Goal: Information Seeking & Learning: Learn about a topic

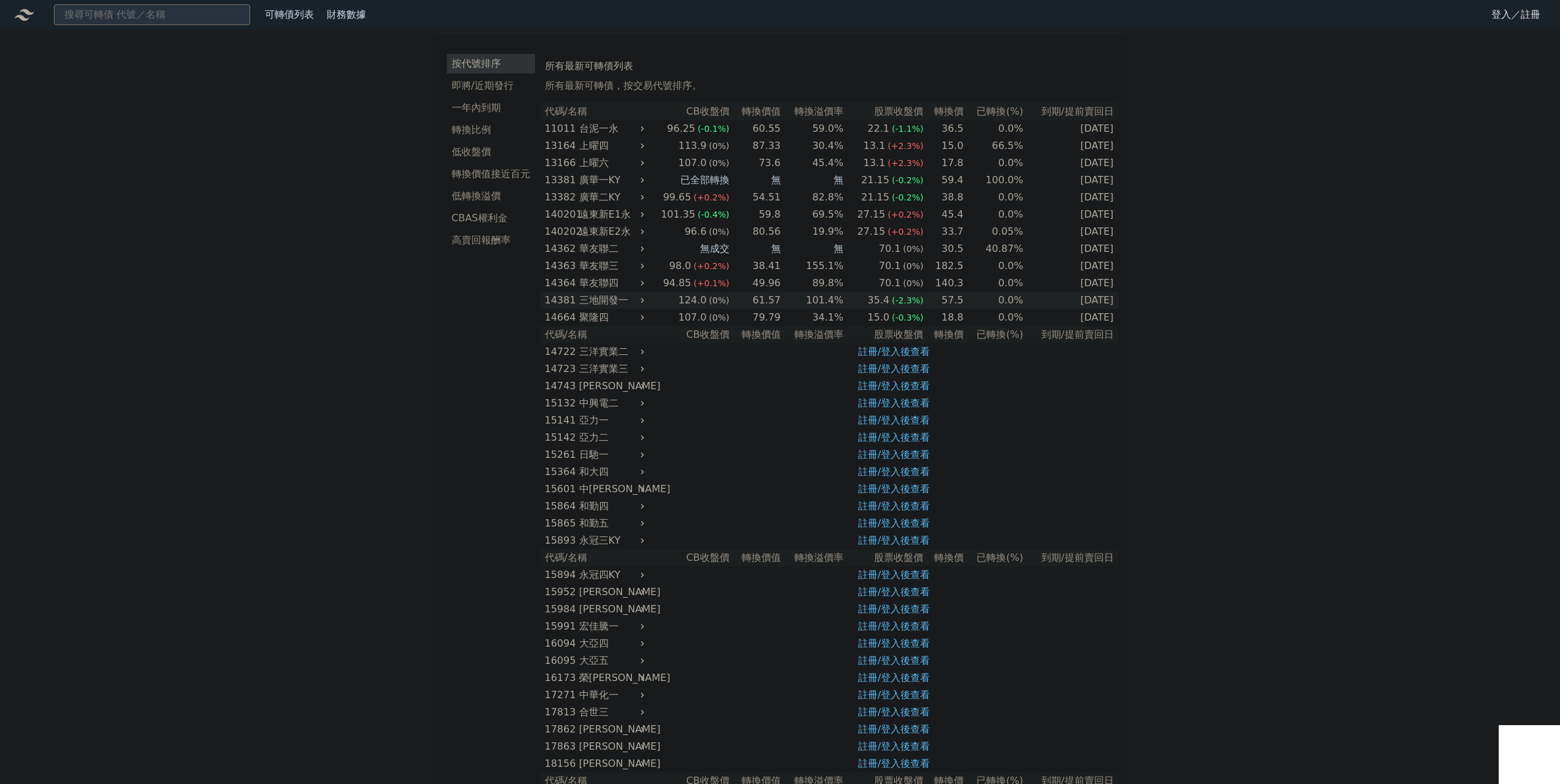
click at [640, 303] on div "三地開發一" at bounding box center [610, 300] width 63 height 17
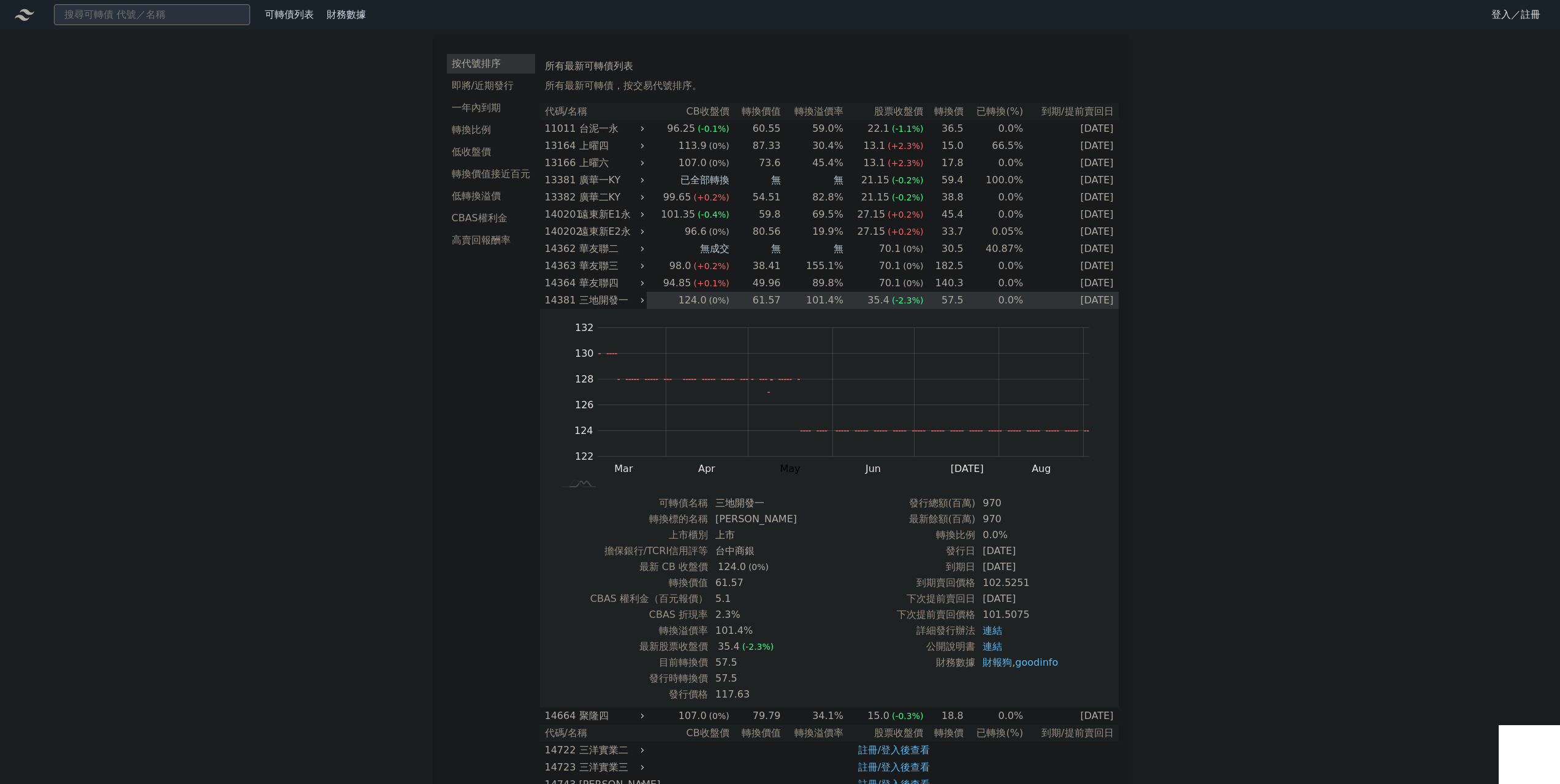
click at [491, 90] on li "即將/近期發行" at bounding box center [491, 85] width 88 height 15
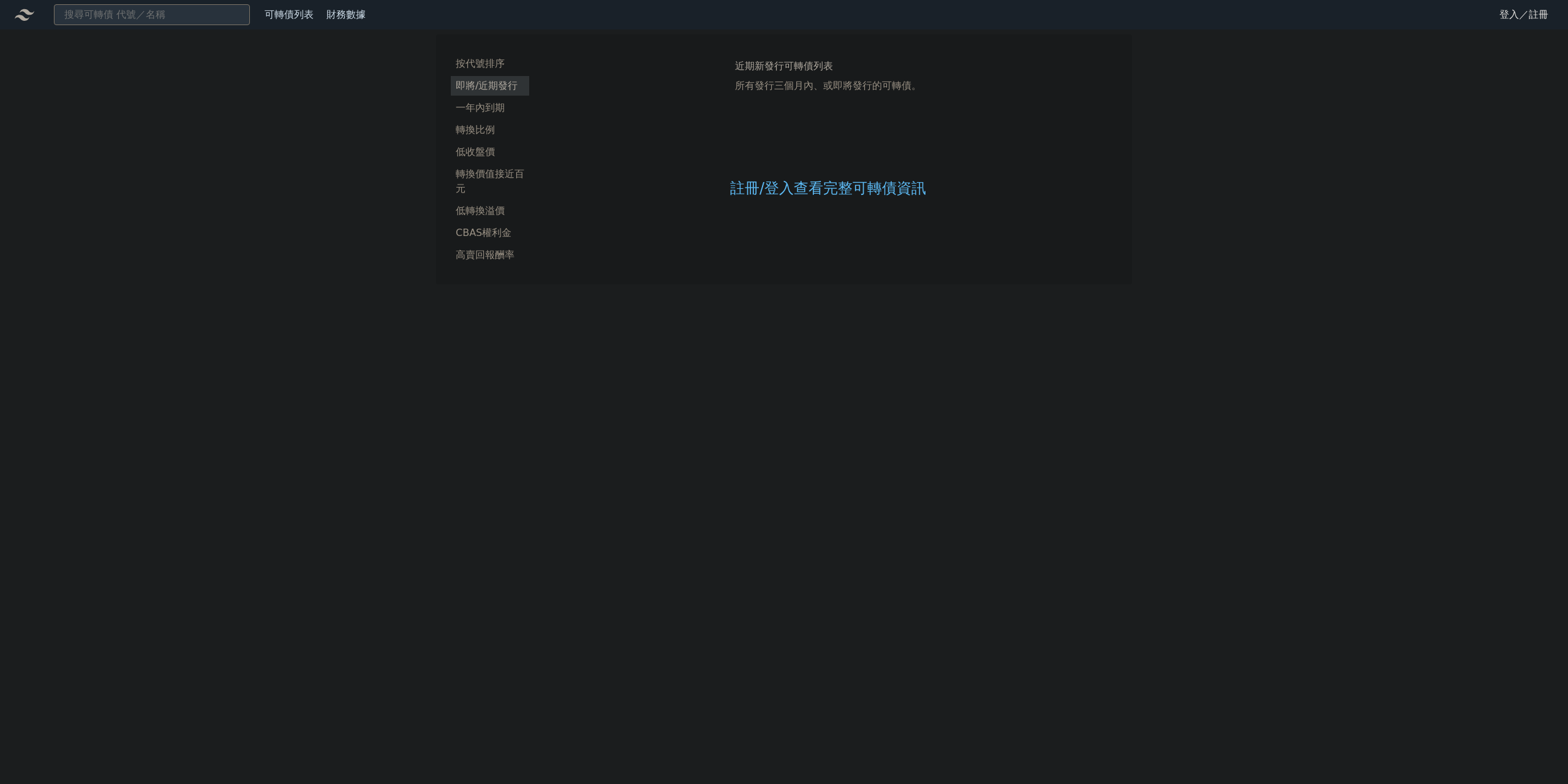
click at [814, 200] on div "註冊/登入查看完整可轉債資訊" at bounding box center [827, 189] width 196 height 162
click at [821, 191] on link "註冊/登入查看完整可轉債資訊" at bounding box center [827, 189] width 196 height 20
click at [772, 113] on link "Google 登入／註冊" at bounding box center [784, 109] width 127 height 26
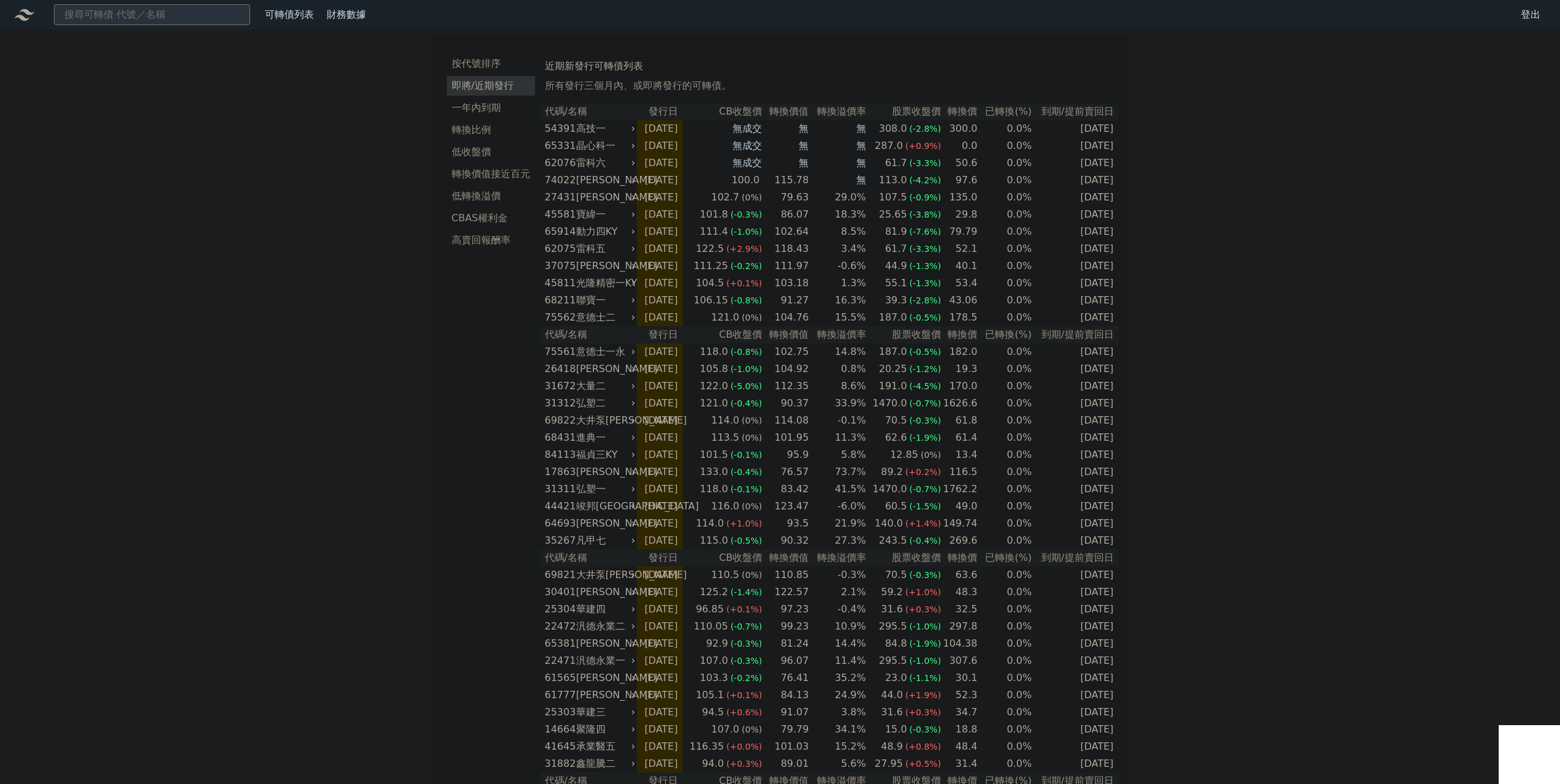
click at [757, 112] on th "CB收盤價" at bounding box center [722, 111] width 79 height 17
click at [486, 61] on li "按代號排序" at bounding box center [491, 63] width 88 height 15
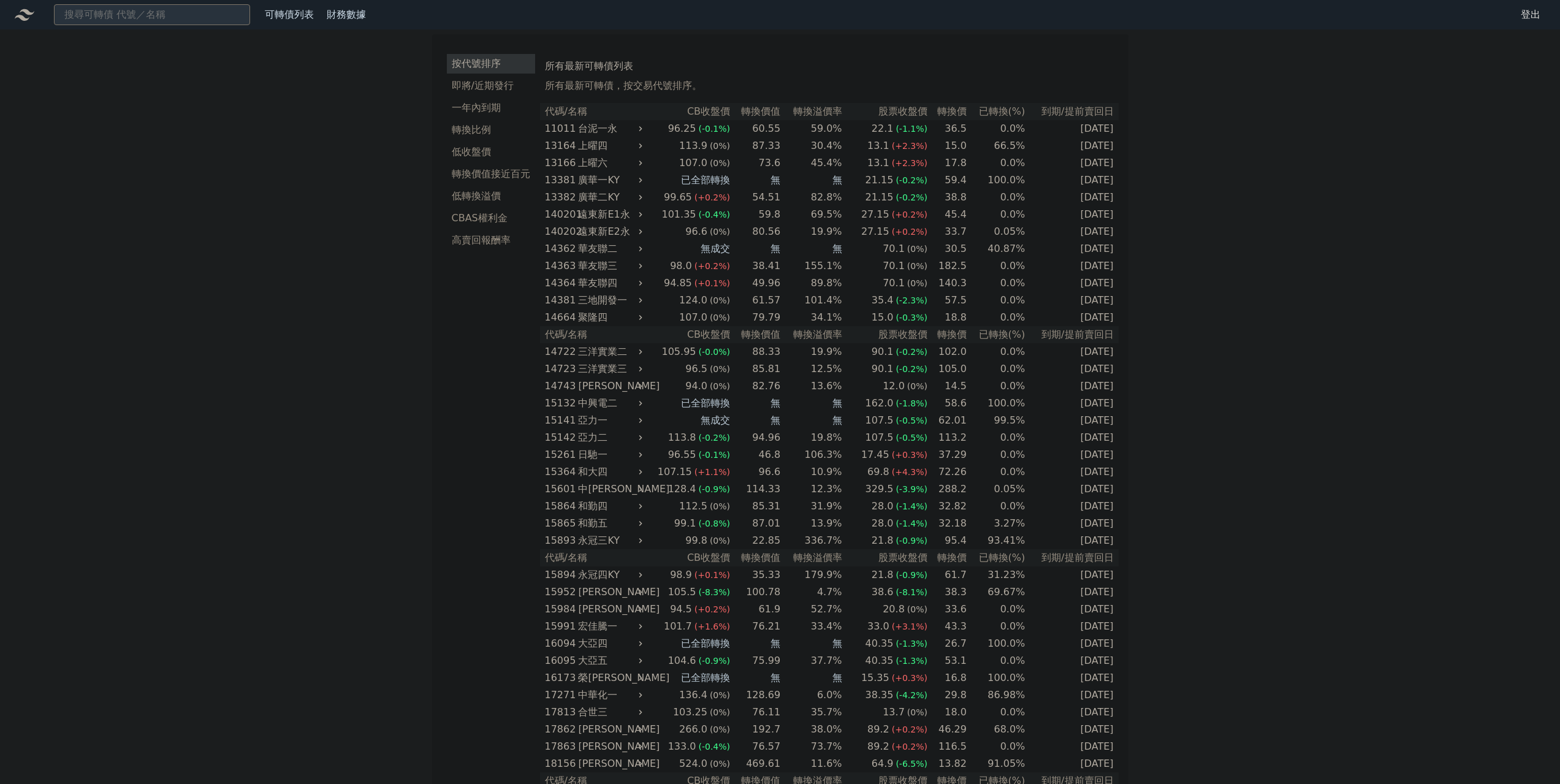
click at [723, 113] on th "CB收盤價" at bounding box center [687, 111] width 85 height 17
click at [710, 109] on th "CB收盤價" at bounding box center [687, 111] width 85 height 17
click at [172, 19] on input at bounding box center [152, 14] width 196 height 21
click at [300, 19] on link "可轉債列表" at bounding box center [289, 15] width 49 height 12
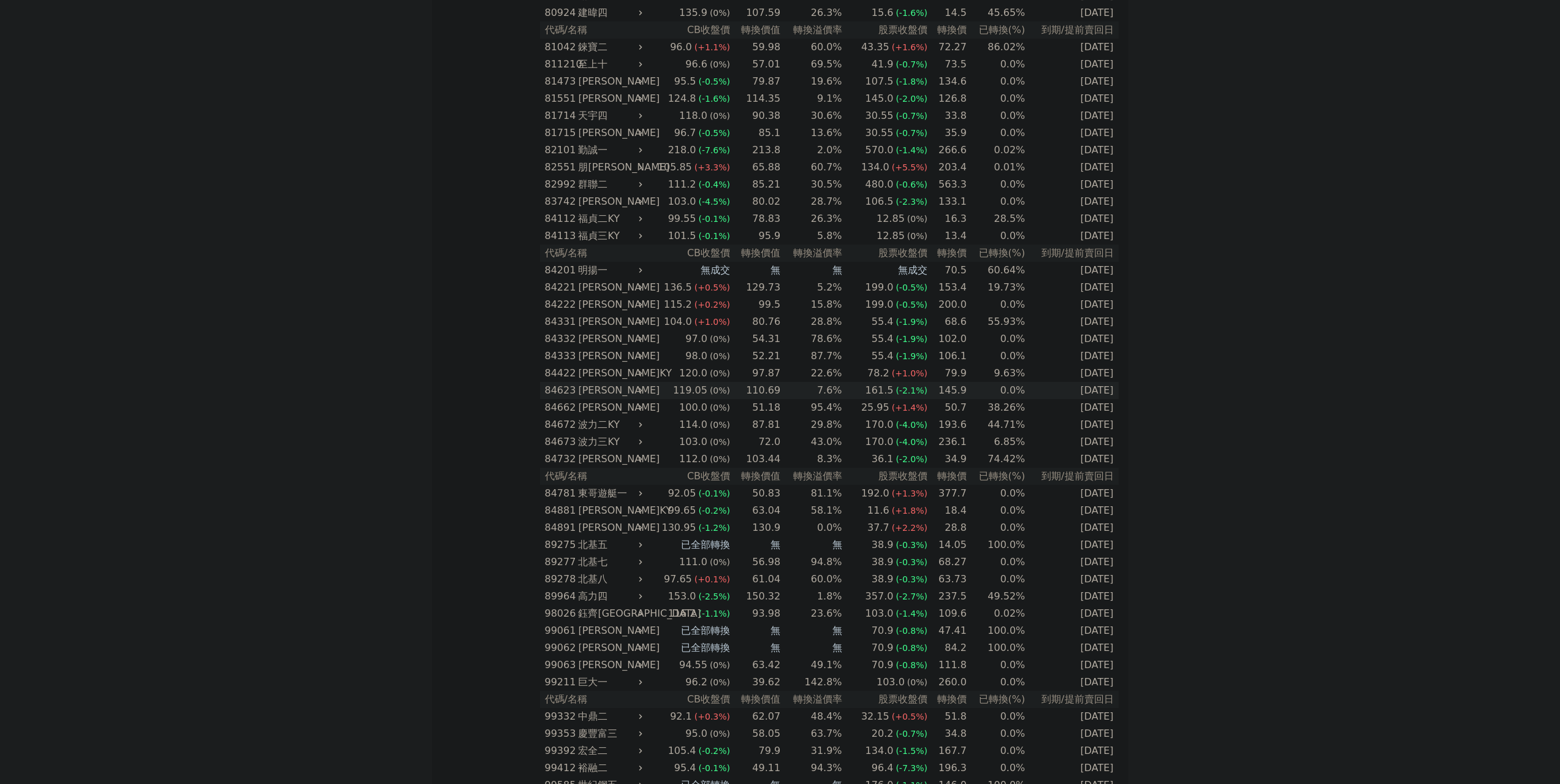
scroll to position [6854, 0]
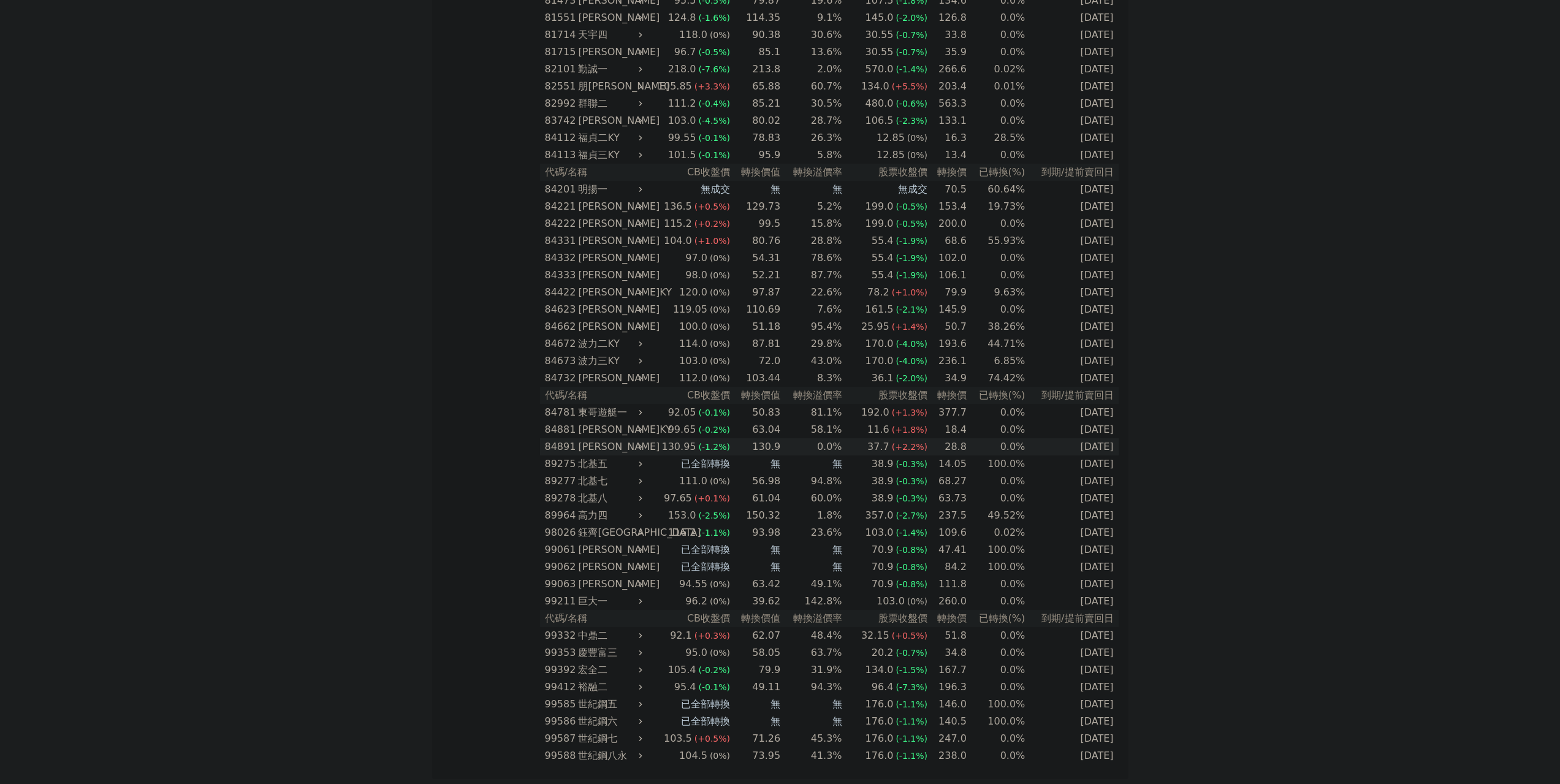
click at [616, 449] on div "[PERSON_NAME]" at bounding box center [608, 446] width 61 height 17
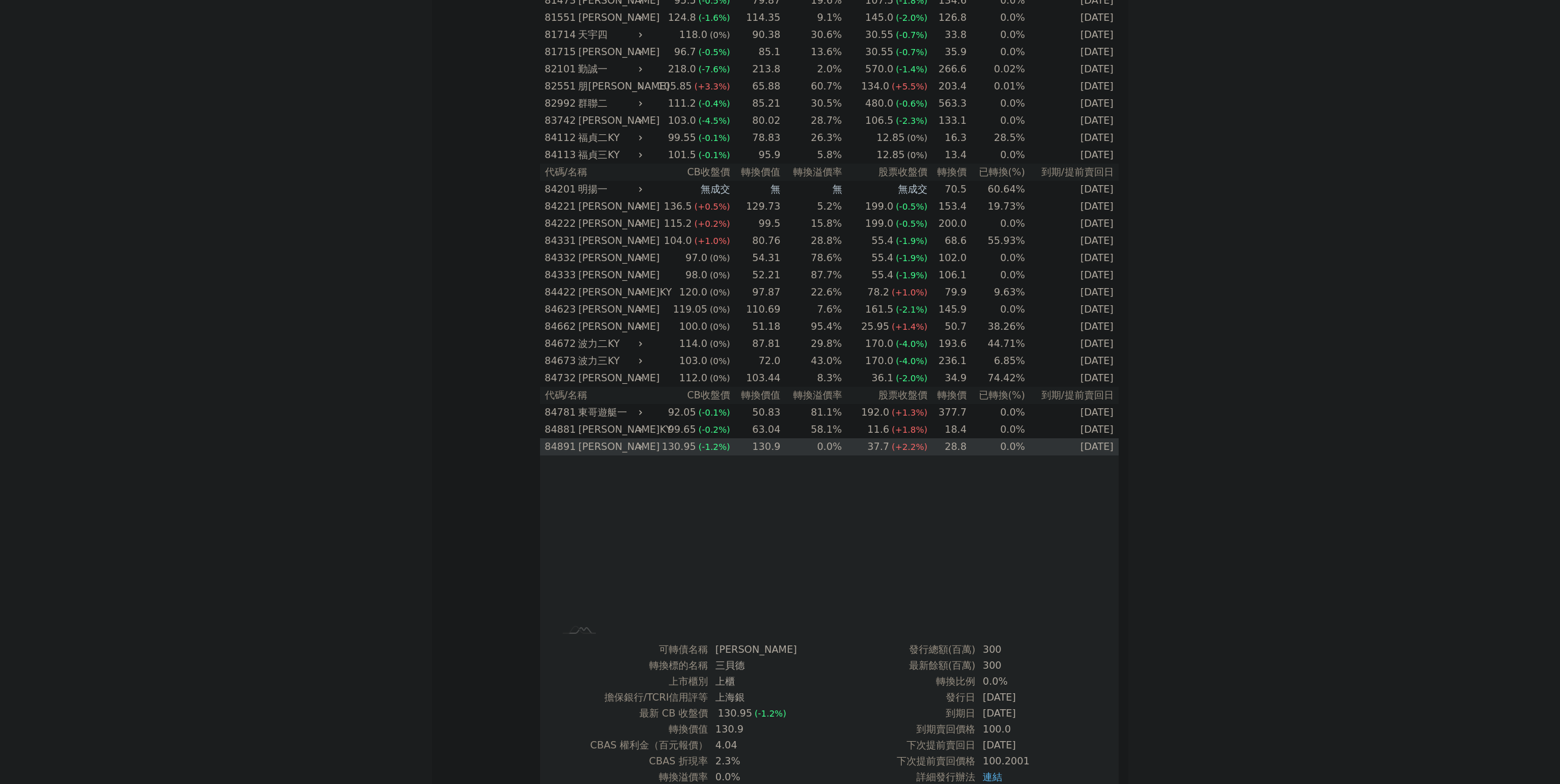
scroll to position [7038, 0]
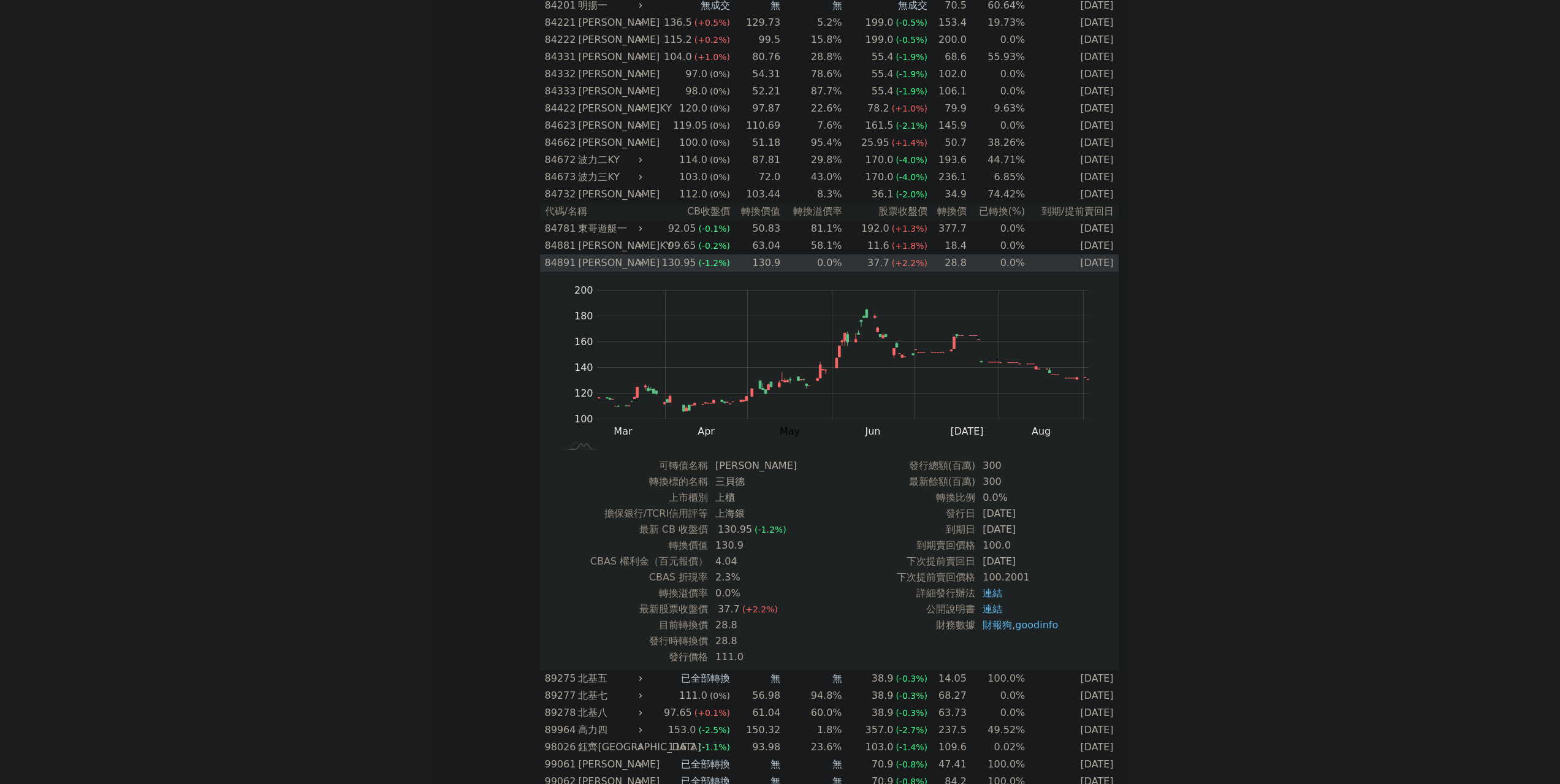
click at [601, 260] on div "[PERSON_NAME]" at bounding box center [608, 262] width 61 height 17
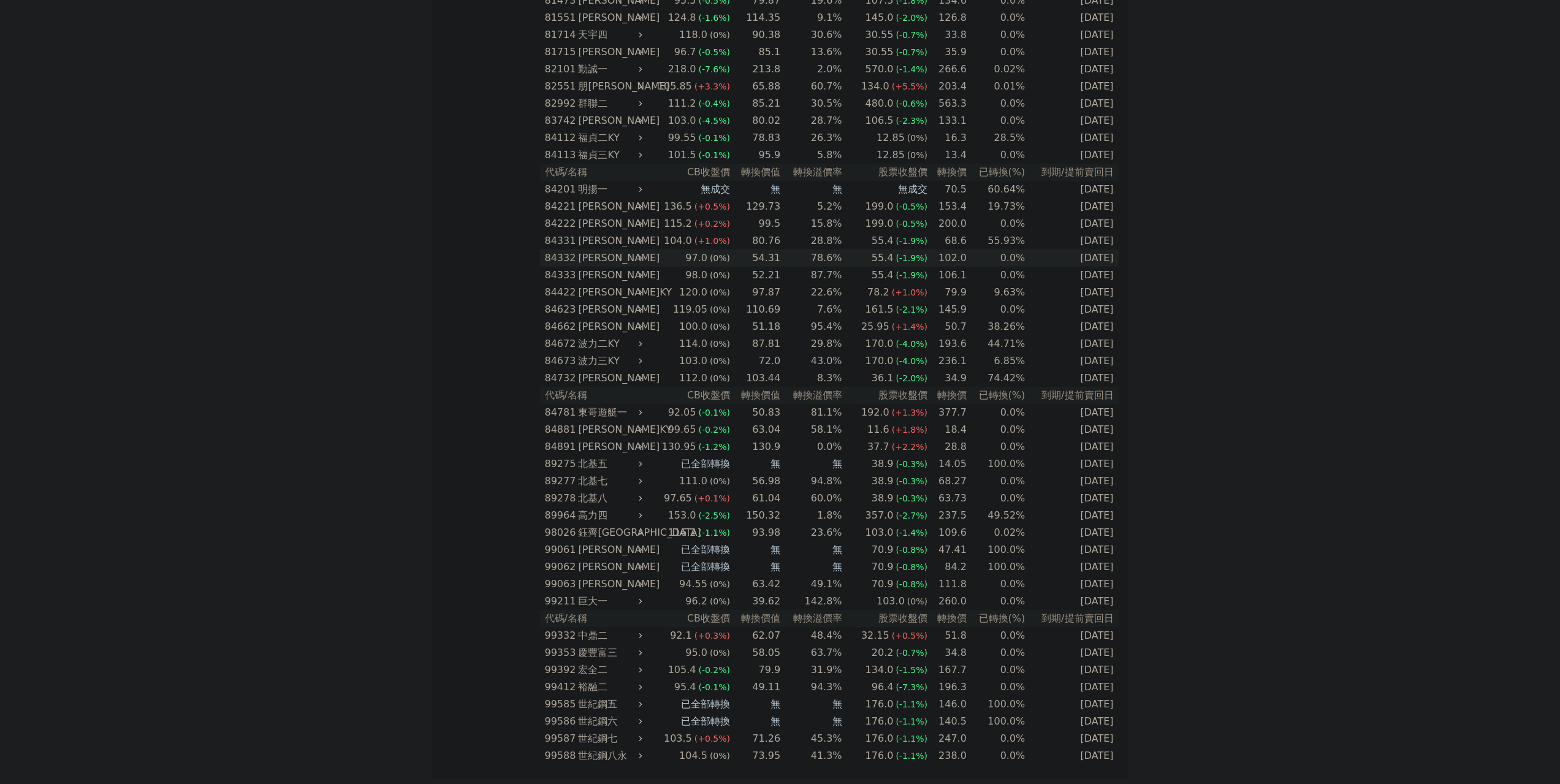
scroll to position [6854, 0]
click at [610, 453] on div "[PERSON_NAME]" at bounding box center [608, 446] width 61 height 17
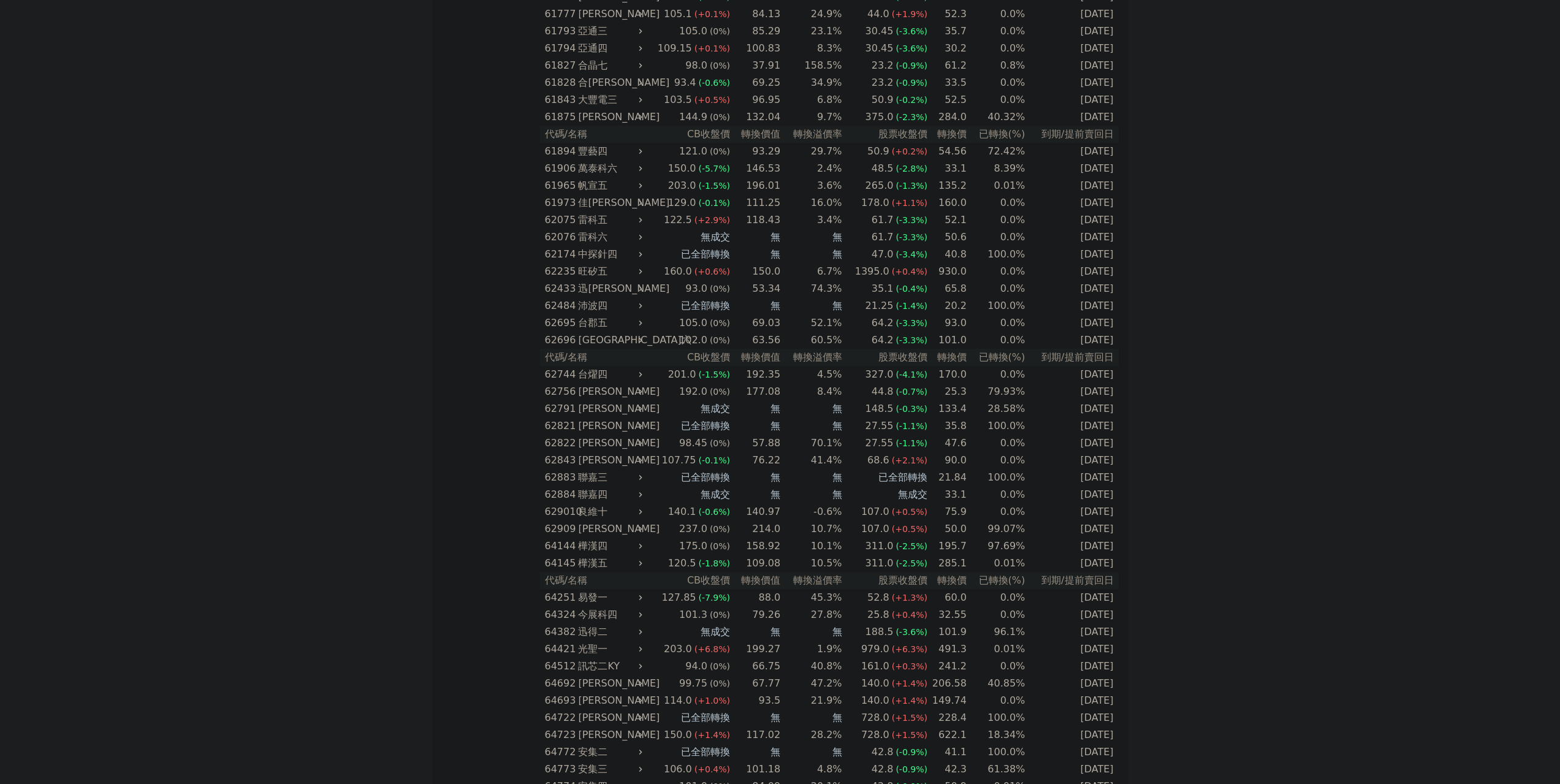
scroll to position [6841, 0]
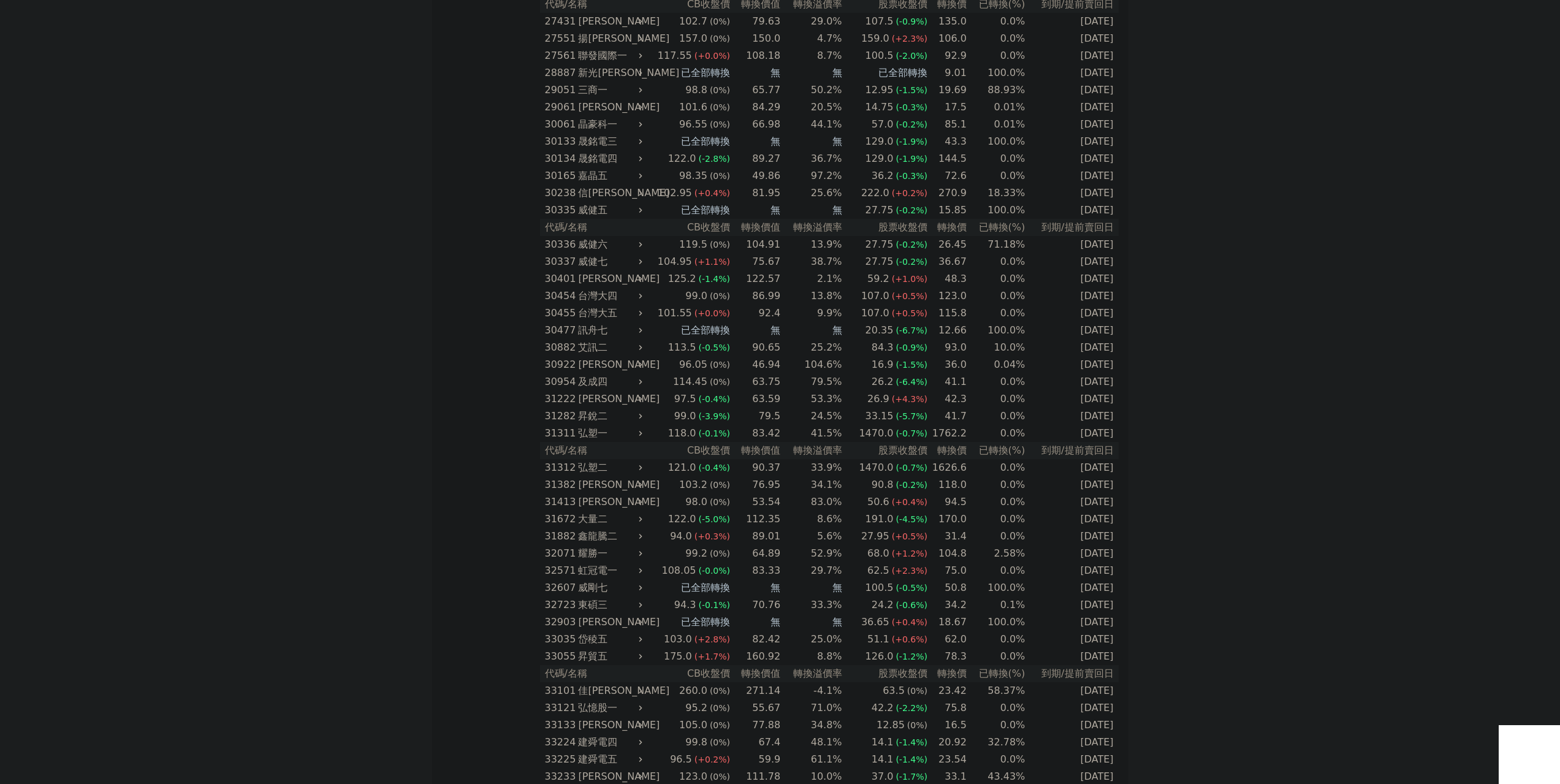
scroll to position [1716, 0]
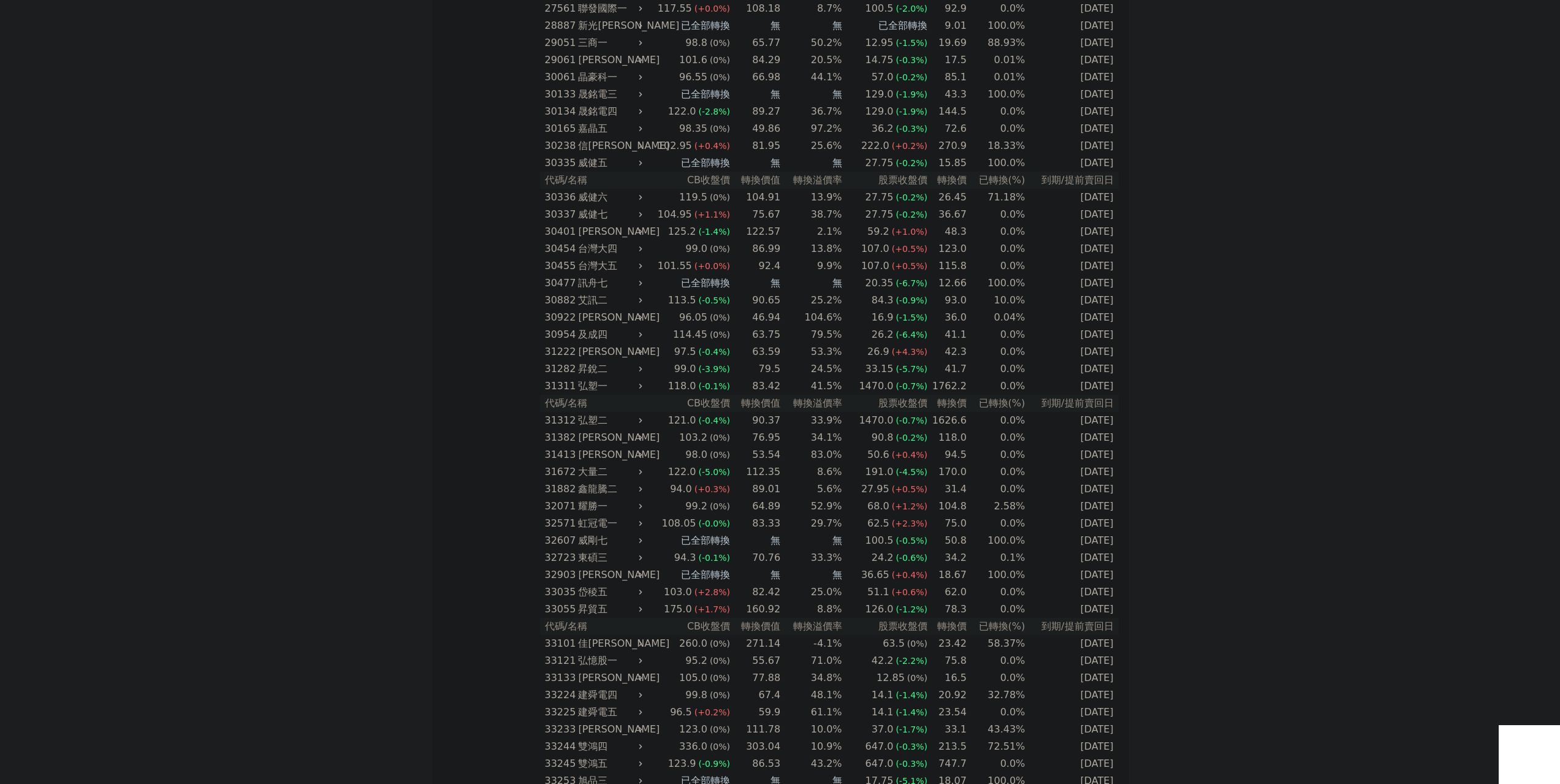
click at [713, 405] on th "CB收盤價" at bounding box center [687, 403] width 85 height 17
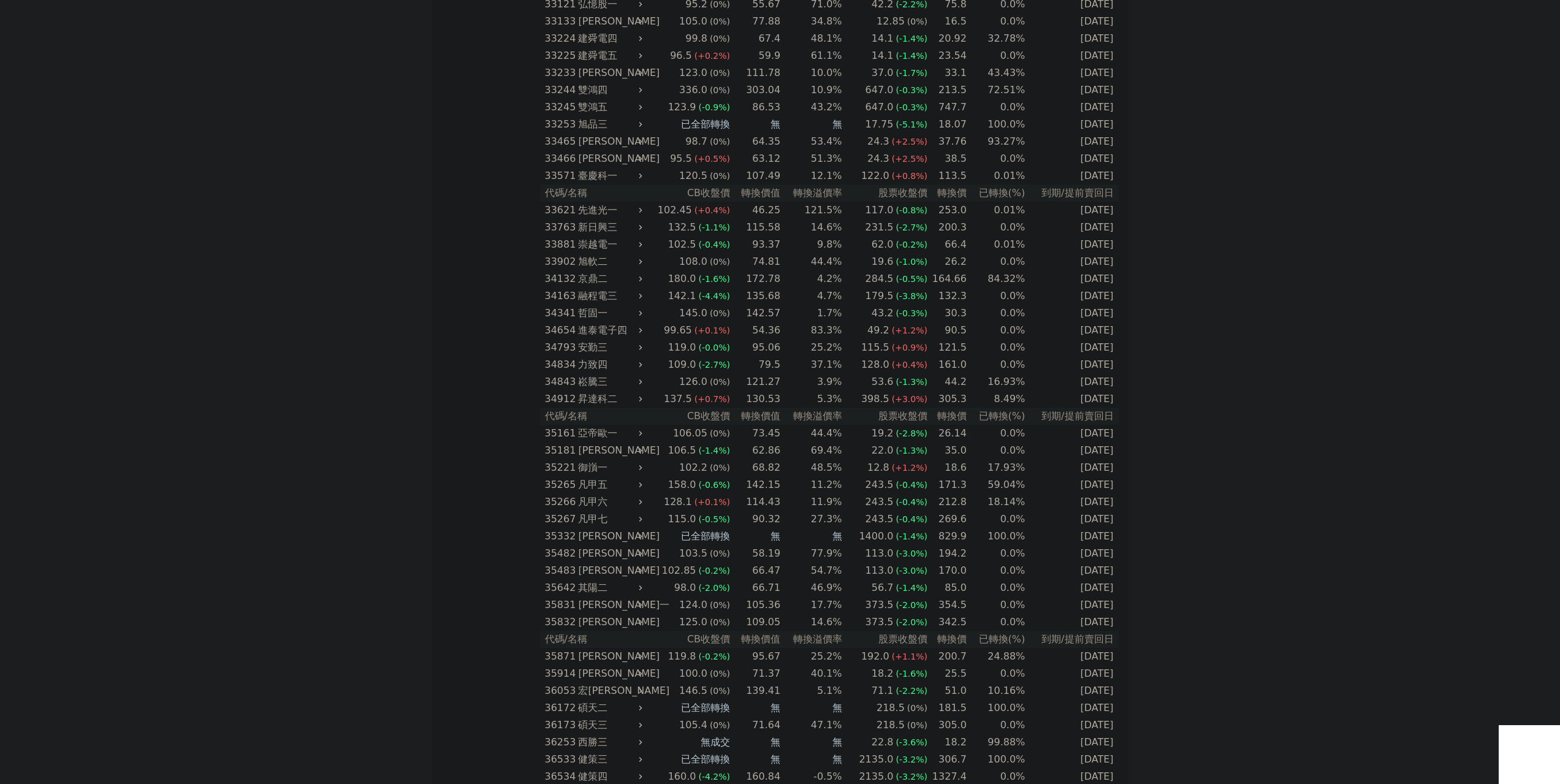
scroll to position [2390, 0]
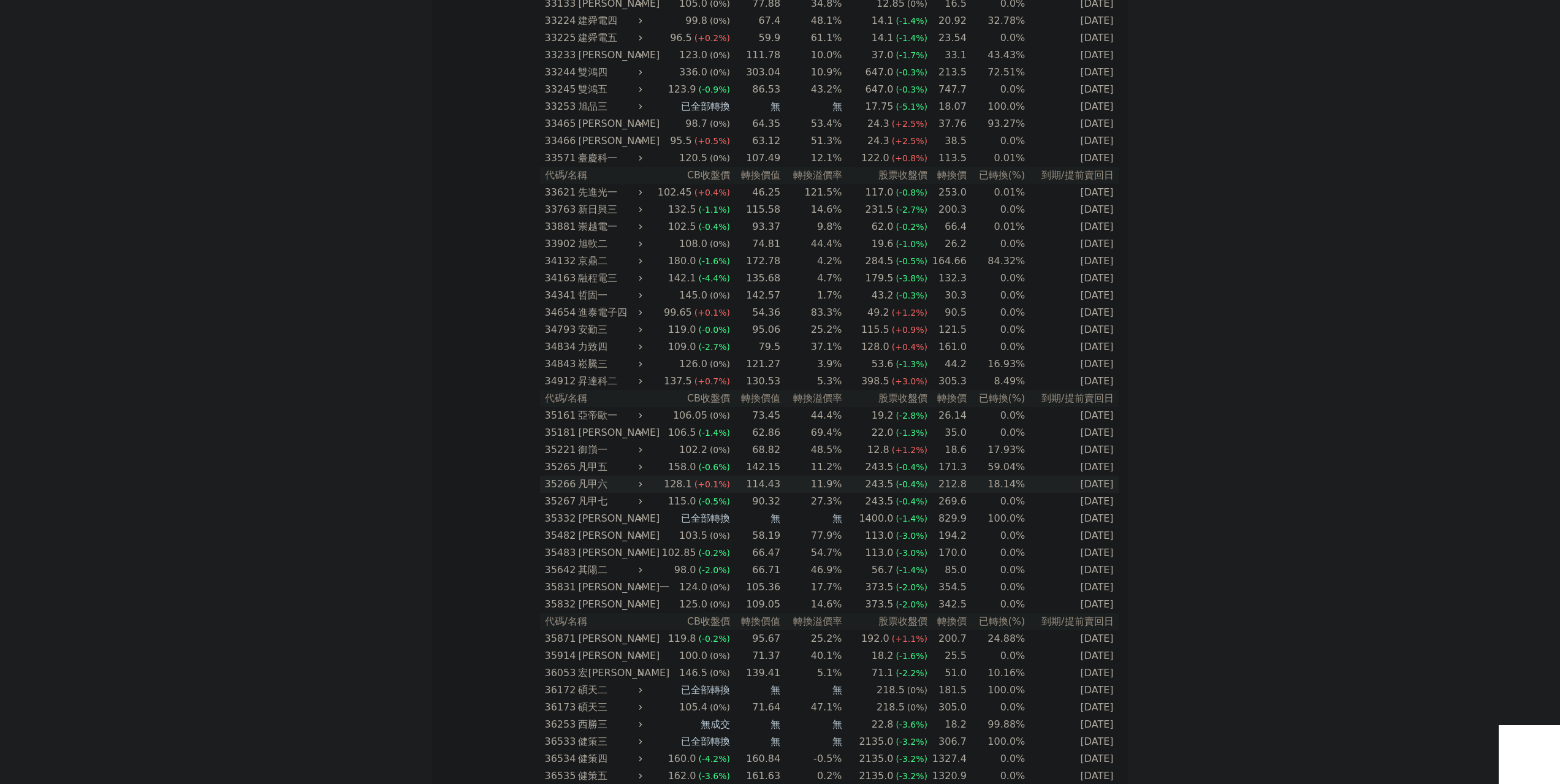
click at [696, 485] on span "(+0.1%)" at bounding box center [712, 484] width 36 height 10
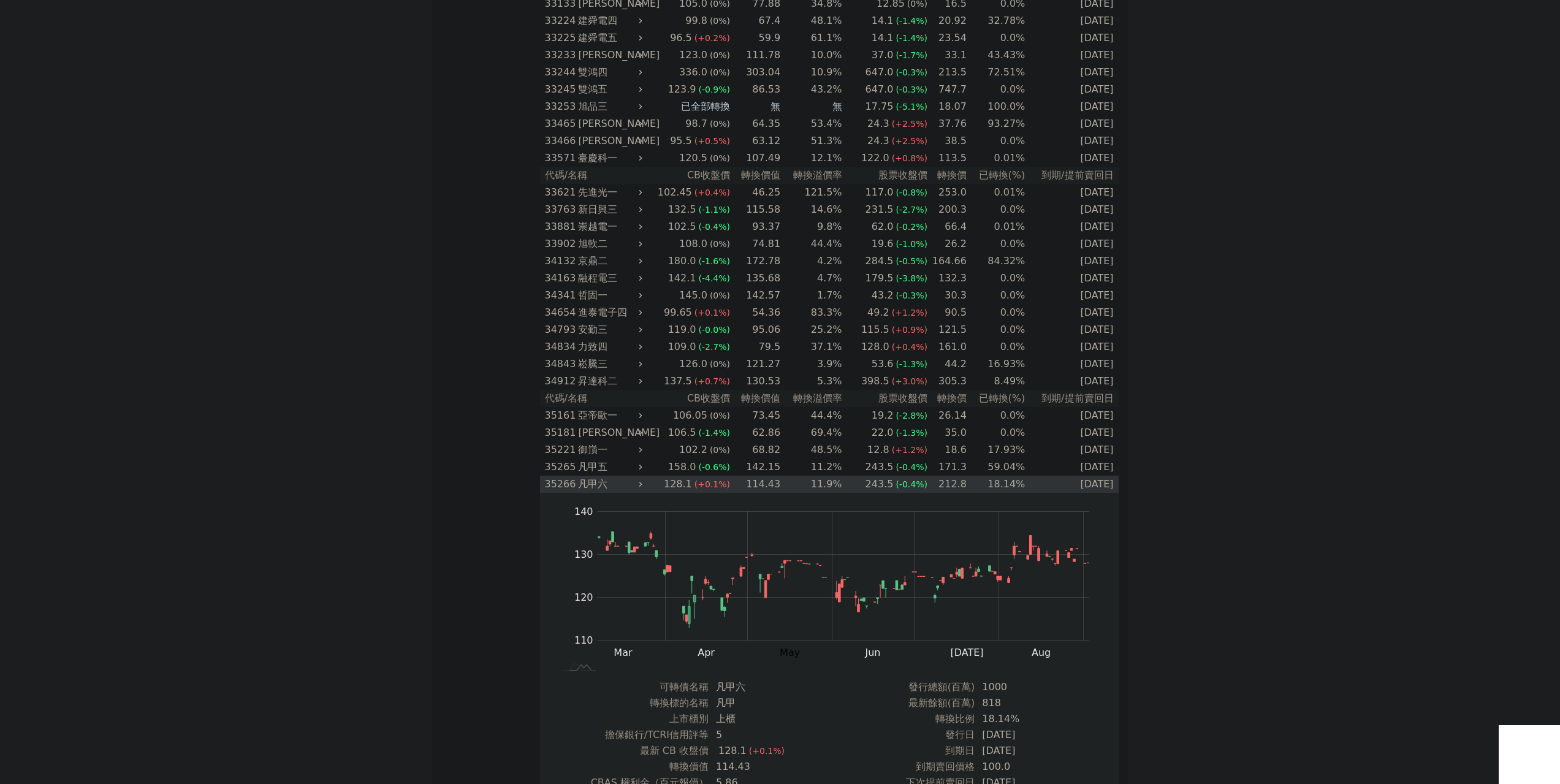
click at [696, 485] on span "(+0.1%)" at bounding box center [712, 484] width 36 height 10
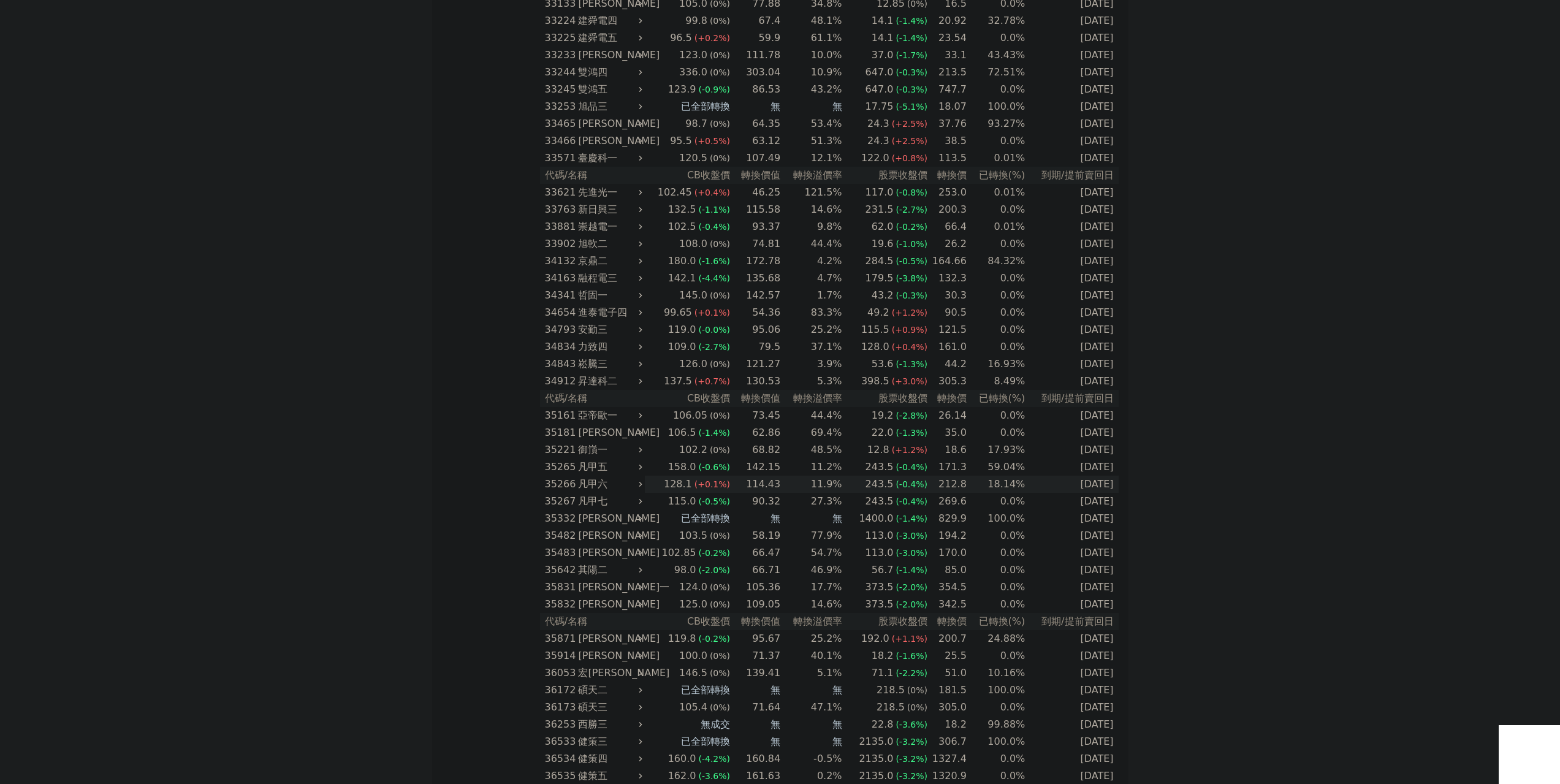
click at [696, 485] on span "(+0.1%)" at bounding box center [712, 484] width 36 height 10
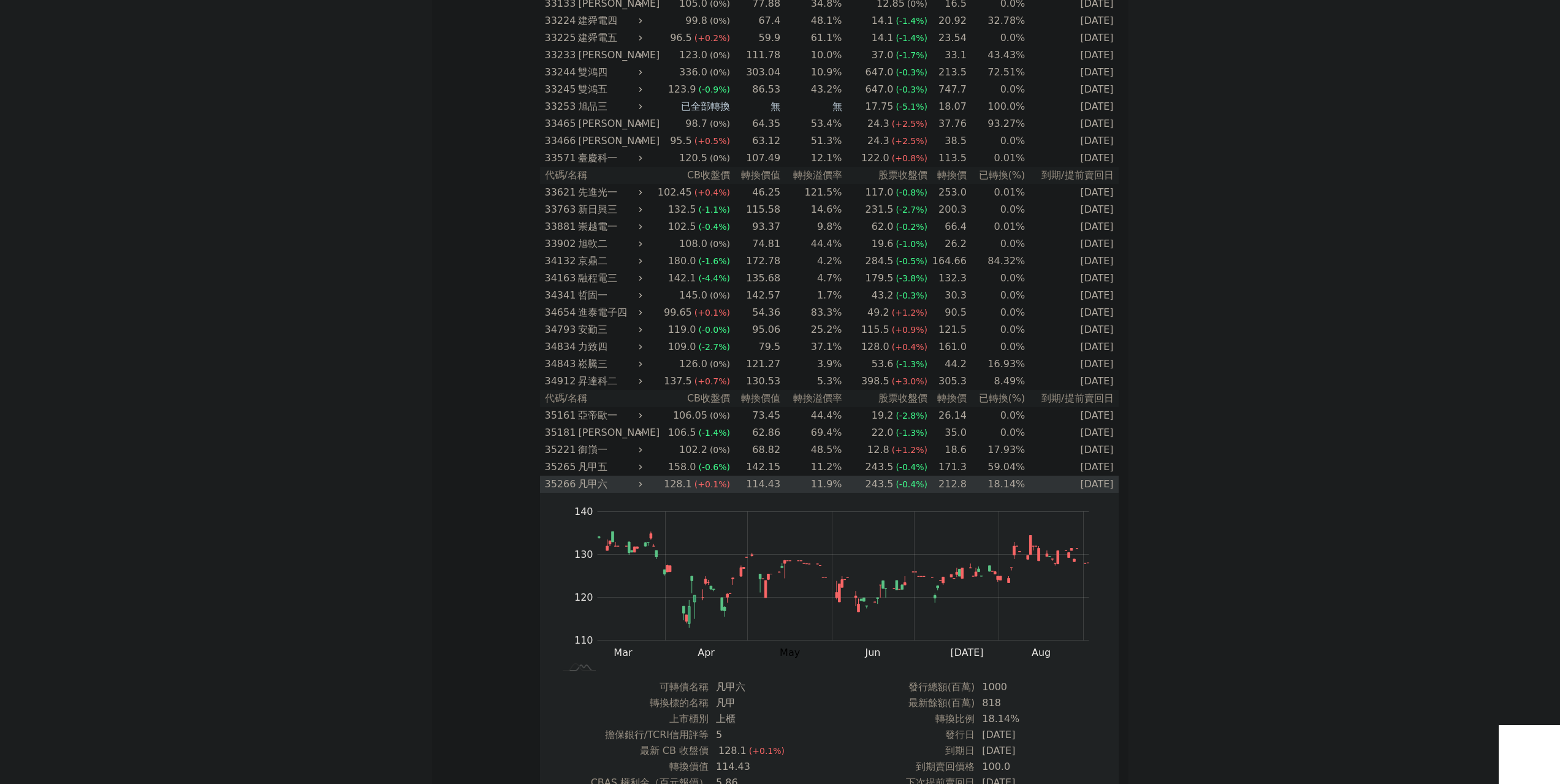
click at [675, 485] on div "128.1" at bounding box center [677, 484] width 33 height 17
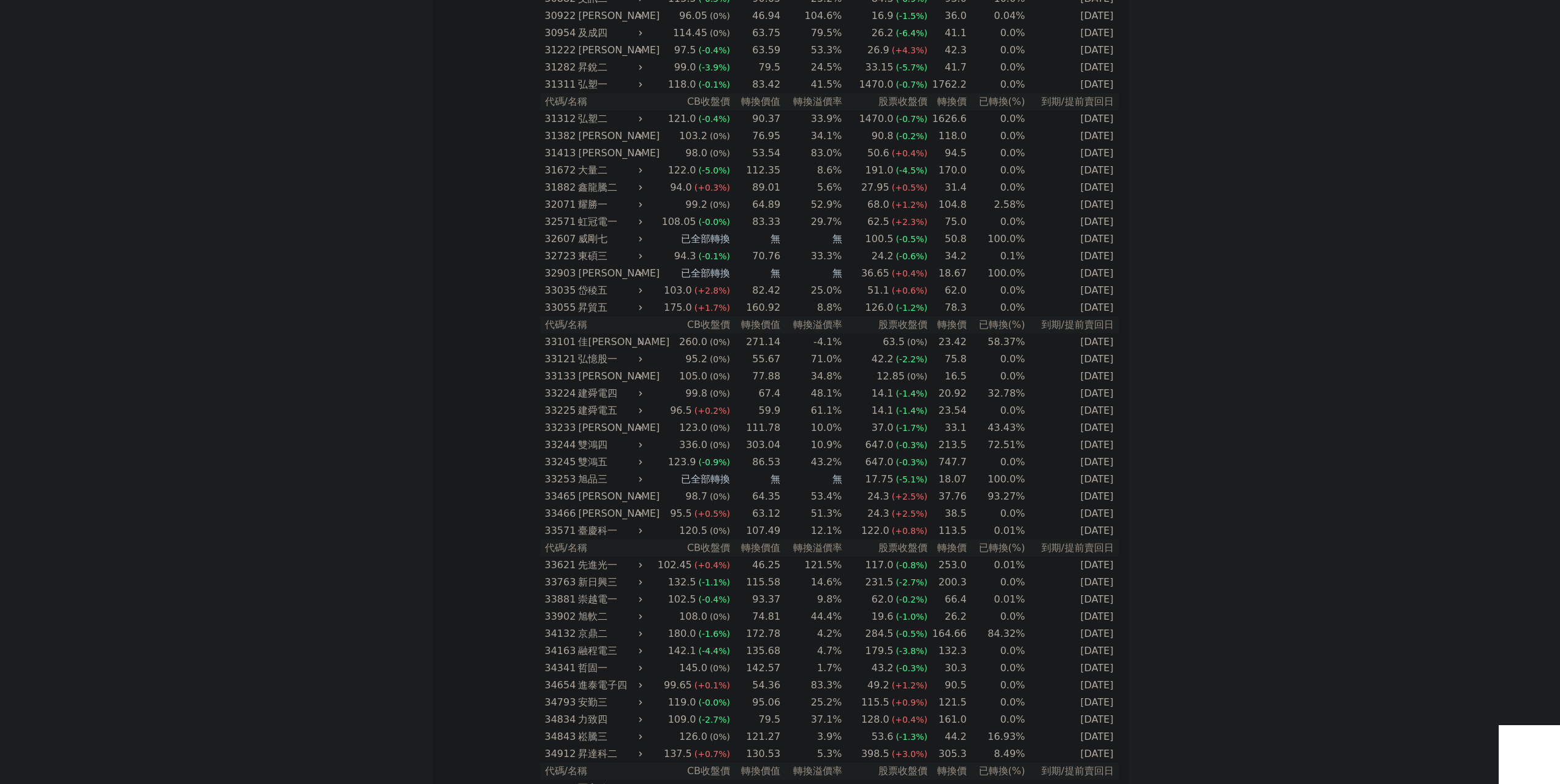
scroll to position [2329, 0]
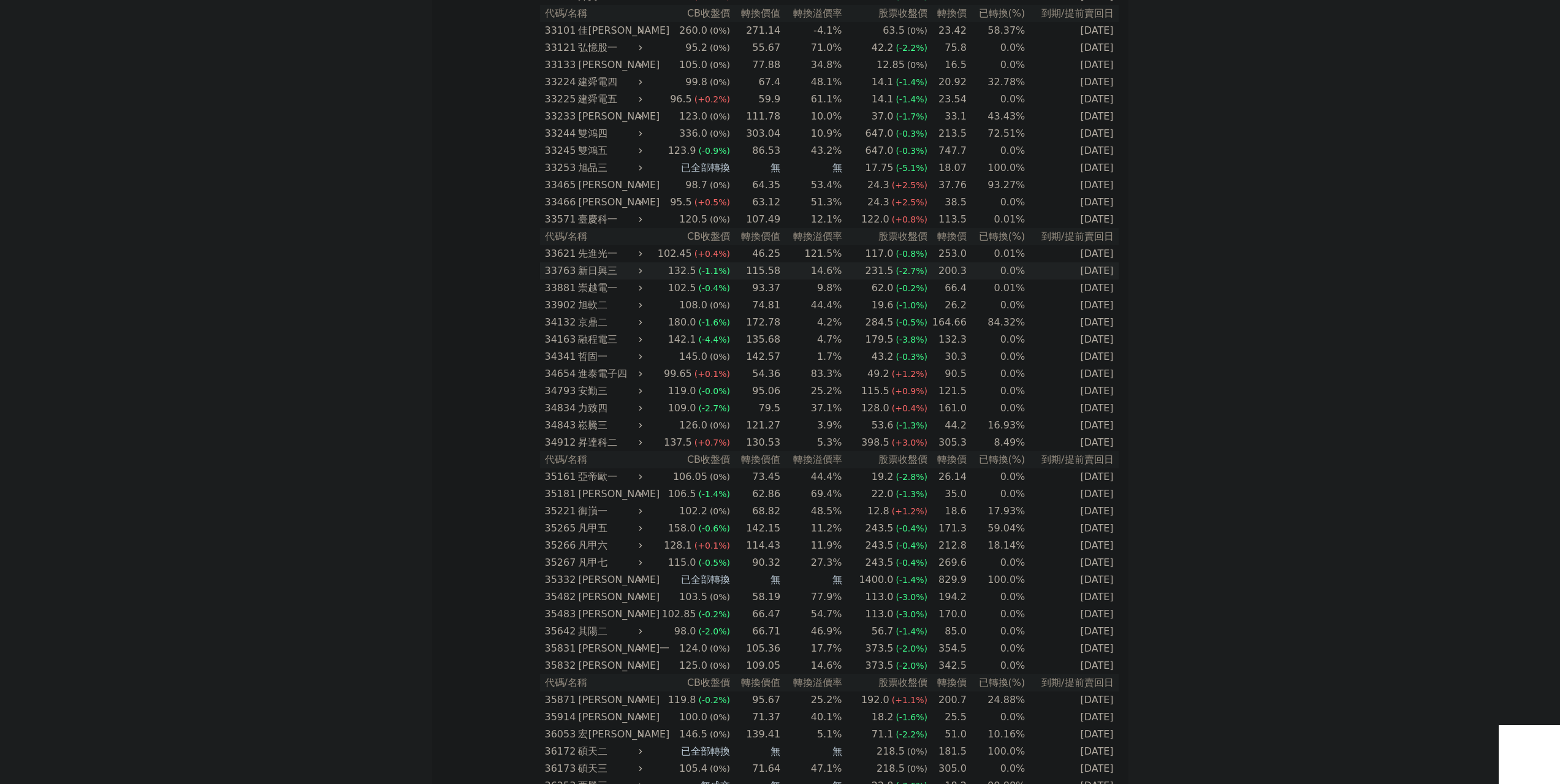
click at [619, 267] on div "新日興三" at bounding box center [608, 270] width 61 height 17
